Goal: Information Seeking & Learning: Learn about a topic

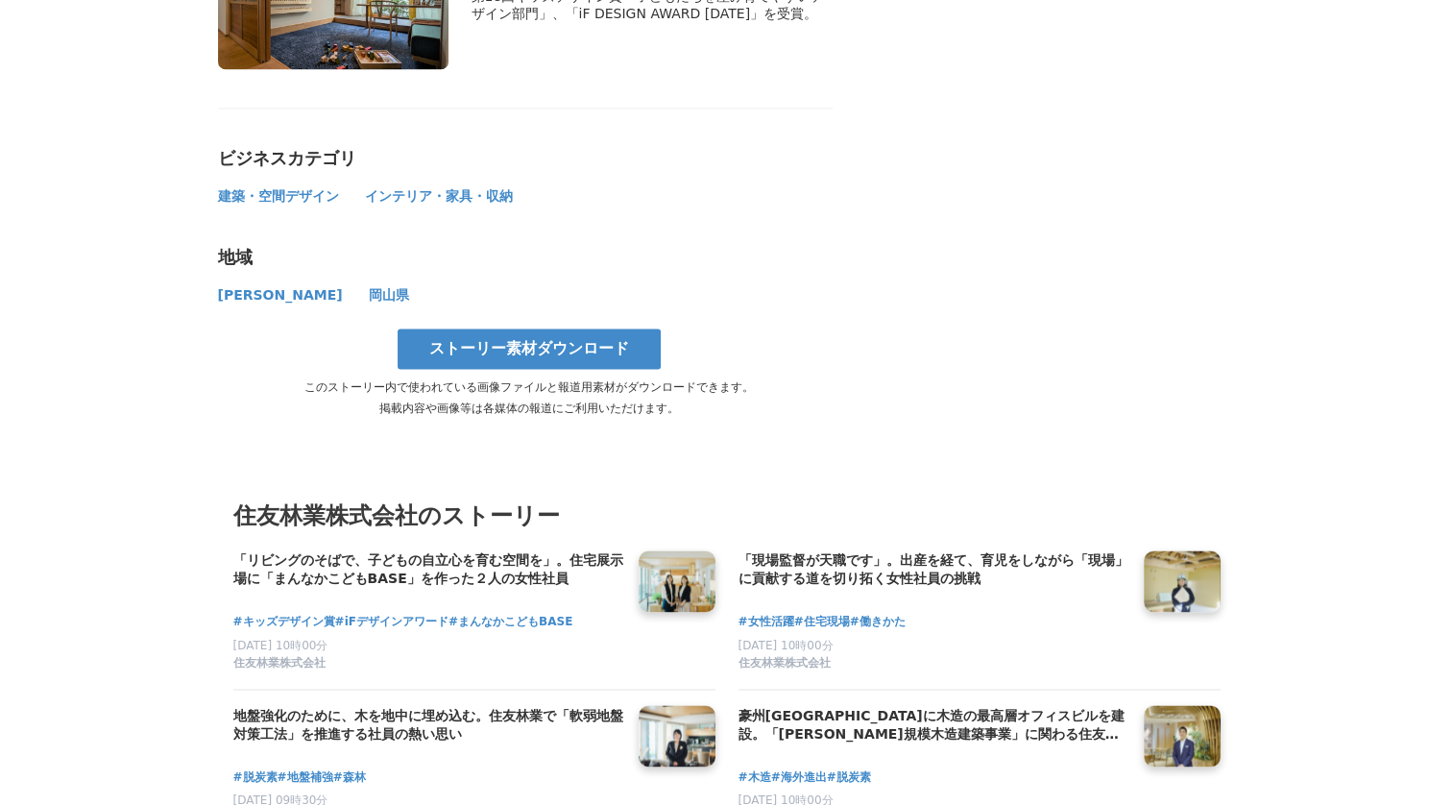
scroll to position [10265, 0]
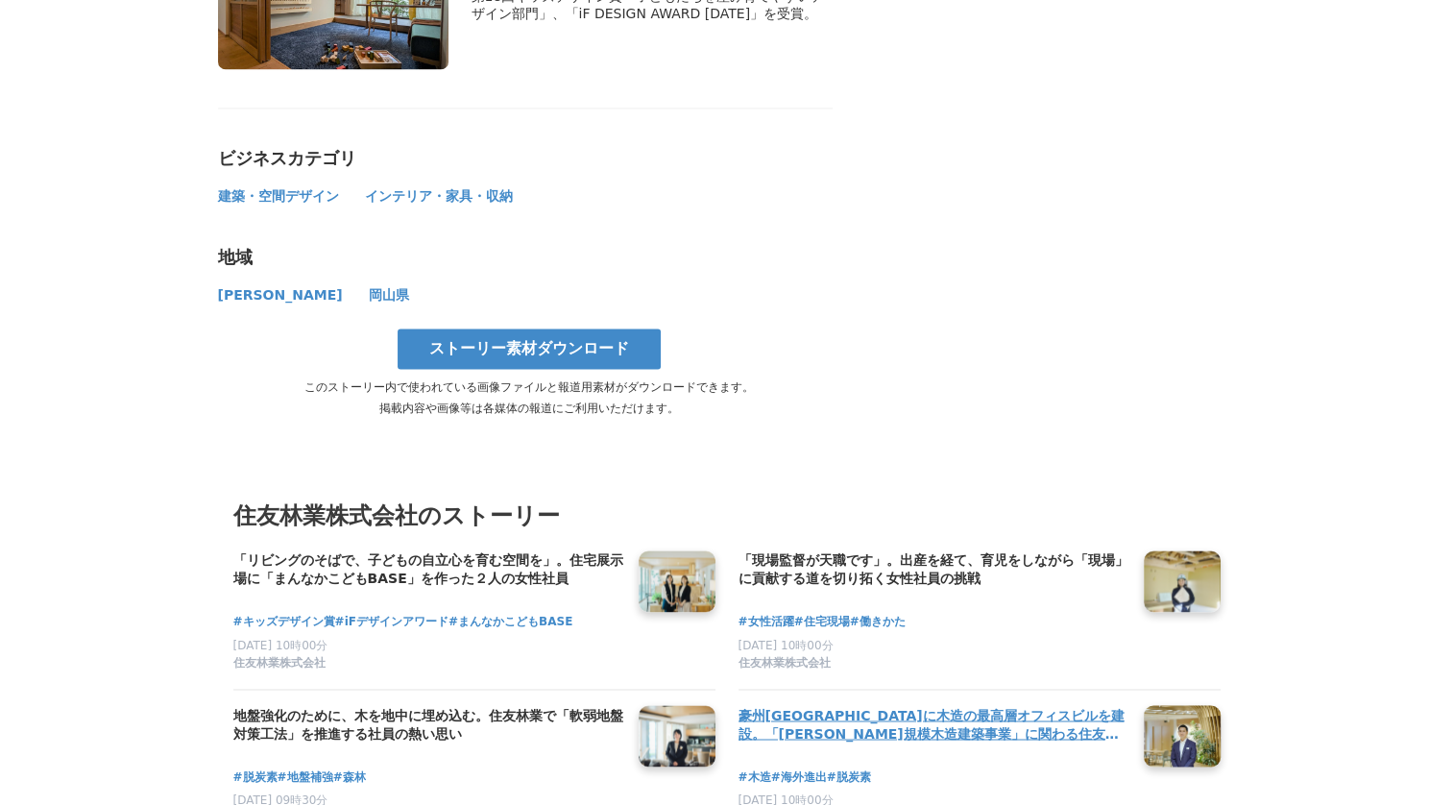
click at [800, 705] on h4 "豪州[GEOGRAPHIC_DATA]に木造の最高層オフィスビルを建設。「[PERSON_NAME]規模木造建築事業」に関わる住友林業社員のキャリアと展望" at bounding box center [934, 724] width 390 height 39
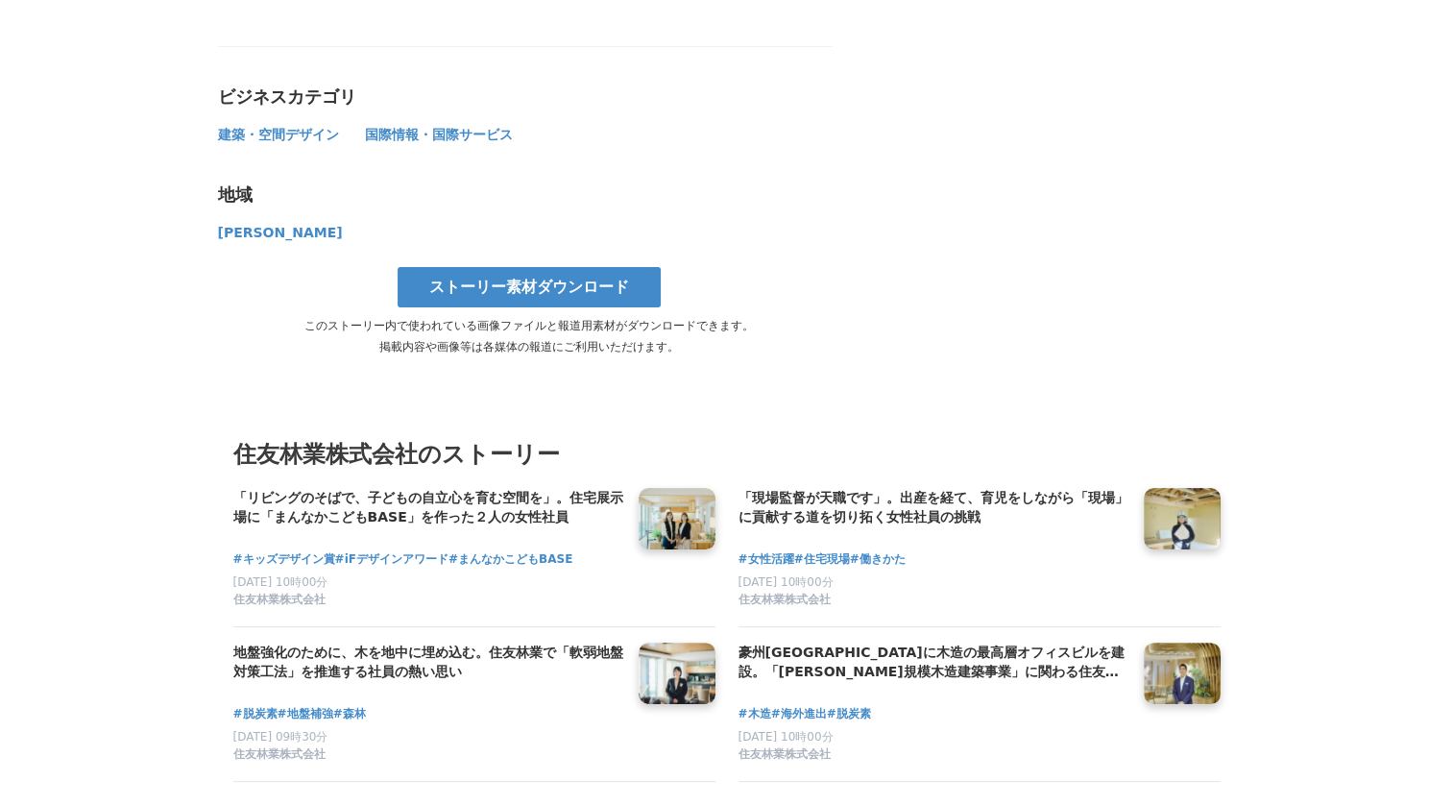
scroll to position [7608, 0]
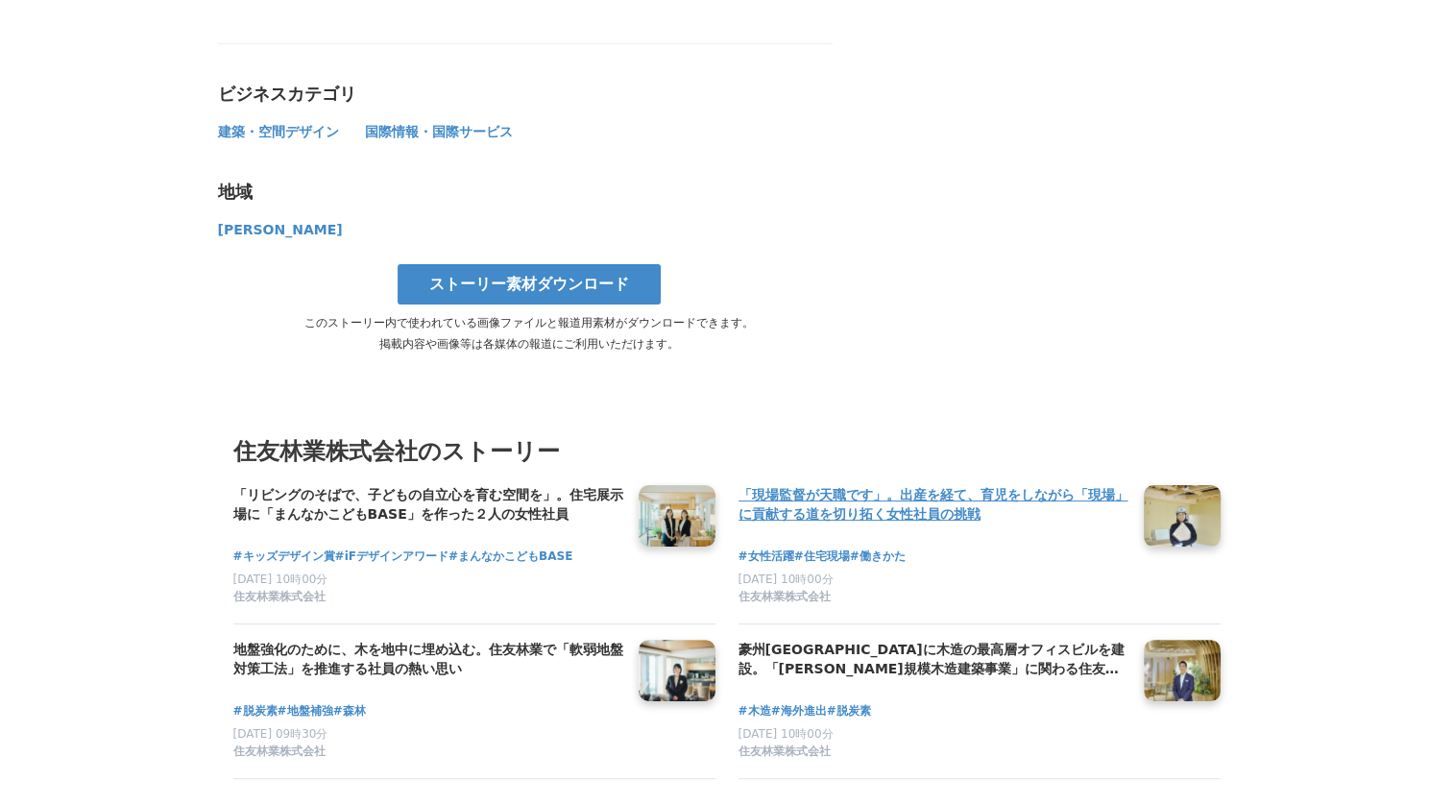
click at [814, 485] on h4 "「現場監督が天職です」。出産を経て、育児をしながら「現場」に貢献する道を切り拓く女性社員の挑戦" at bounding box center [934, 504] width 390 height 39
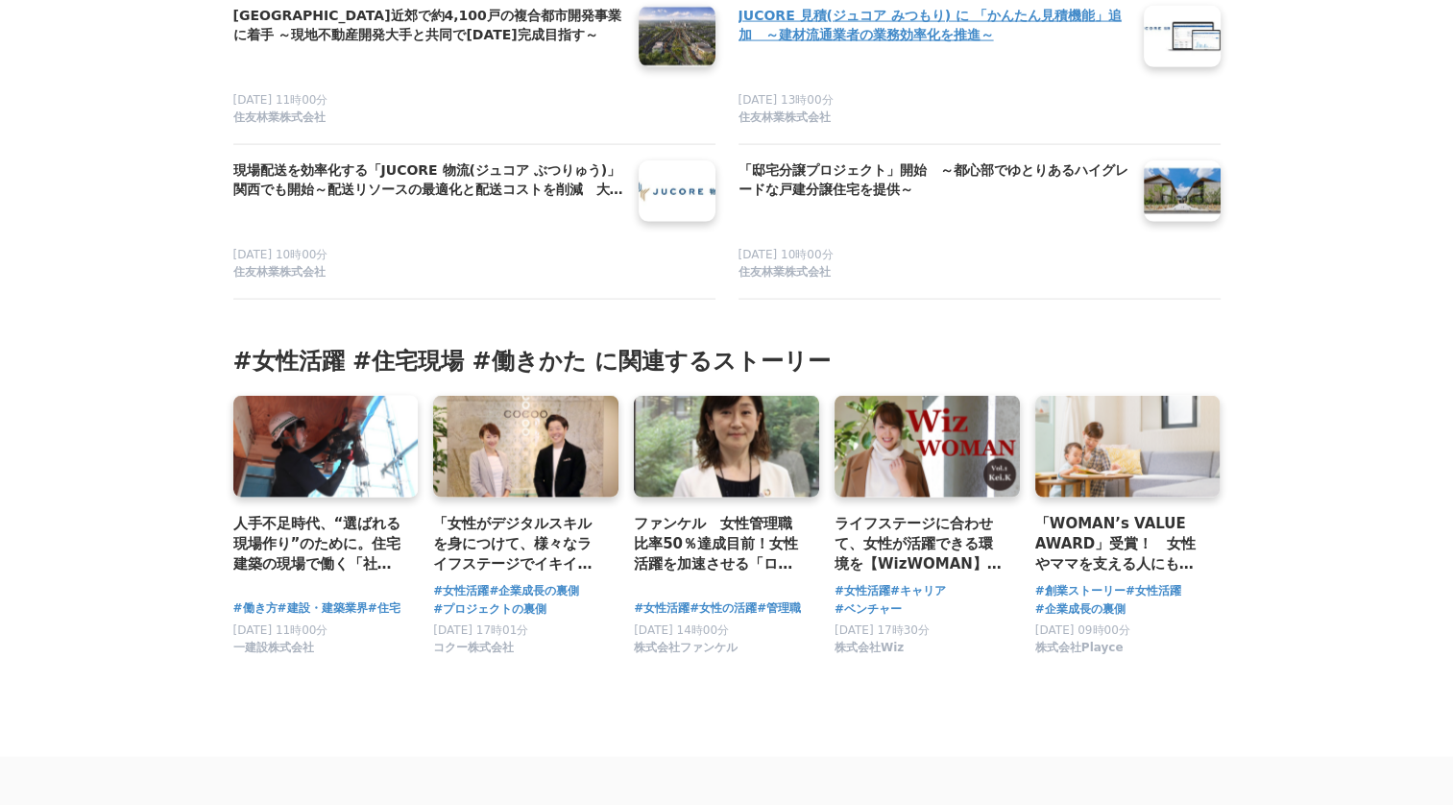
scroll to position [11352, 0]
